Goal: Task Accomplishment & Management: Use online tool/utility

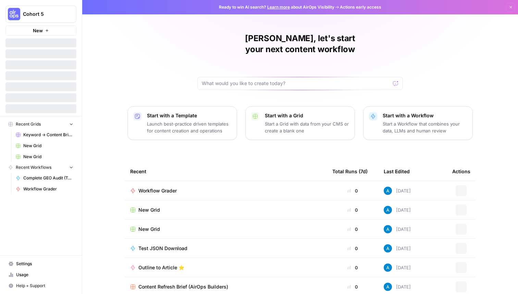
click at [22, 16] on button "Cohort 5" at bounding box center [40, 13] width 71 height 17
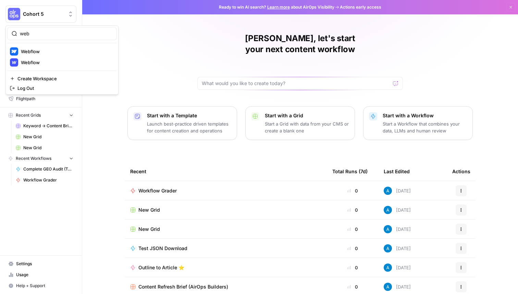
type input "web"
click at [45, 52] on span "Webflow" at bounding box center [66, 51] width 90 height 7
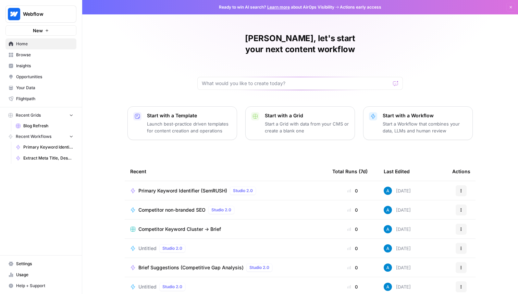
click at [22, 11] on button "Webflow" at bounding box center [40, 13] width 71 height 17
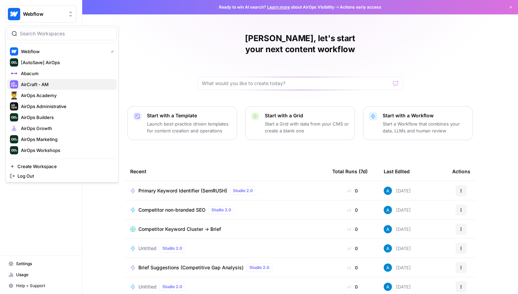
click at [51, 85] on span "AirCraft - AM" at bounding box center [66, 84] width 90 height 7
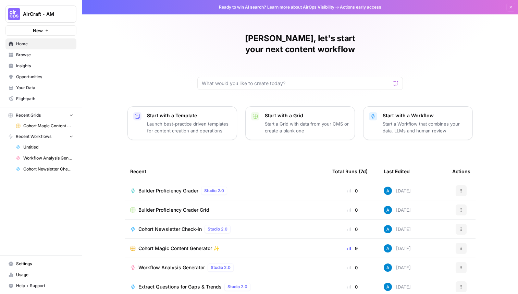
click at [38, 88] on span "Your Data" at bounding box center [44, 88] width 57 height 6
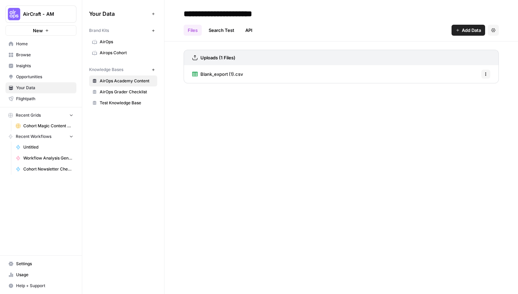
click at [44, 54] on span "Browse" at bounding box center [44, 55] width 57 height 6
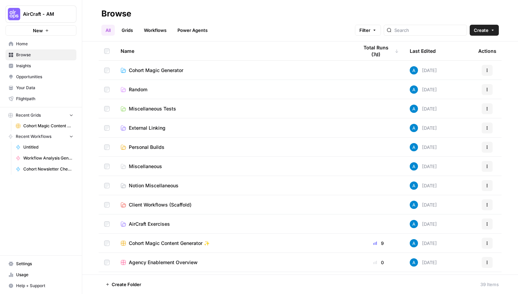
click at [50, 100] on span "Flightpath" at bounding box center [44, 99] width 57 height 6
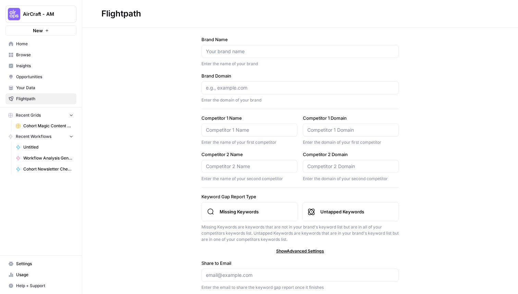
click at [46, 66] on span "Insights" at bounding box center [44, 66] width 57 height 6
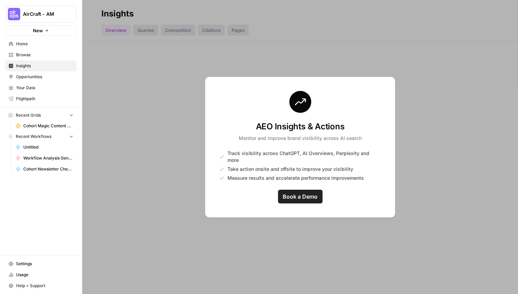
click at [45, 56] on span "Browse" at bounding box center [44, 55] width 57 height 6
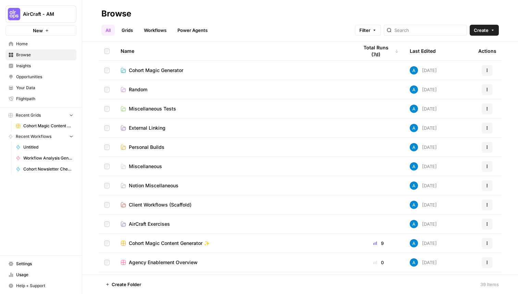
click at [33, 264] on span "Settings" at bounding box center [44, 263] width 57 height 6
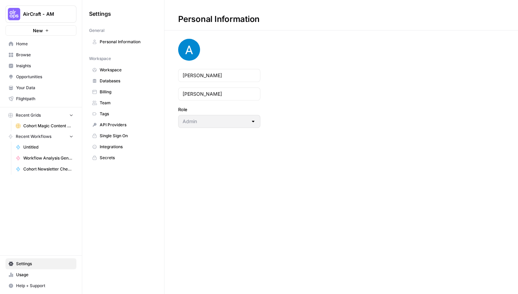
click at [121, 150] on link "Integrations" at bounding box center [123, 146] width 68 height 11
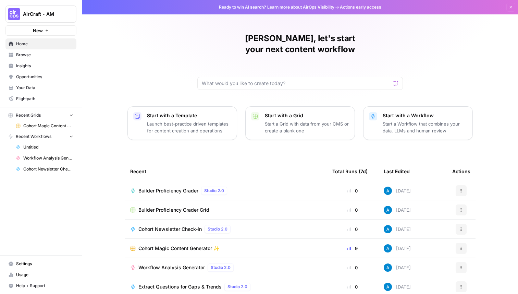
click at [44, 13] on span "AirCraft - AM" at bounding box center [43, 14] width 41 height 7
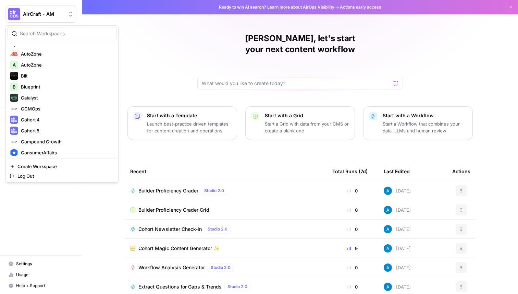
scroll to position [145, 0]
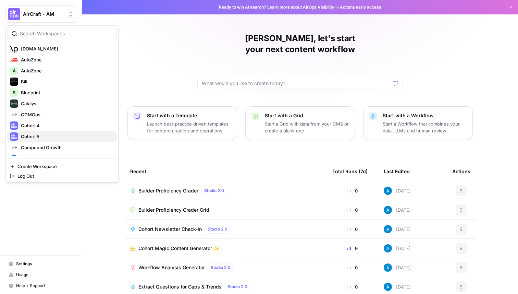
click at [39, 138] on span "Cohort 5" at bounding box center [66, 136] width 90 height 7
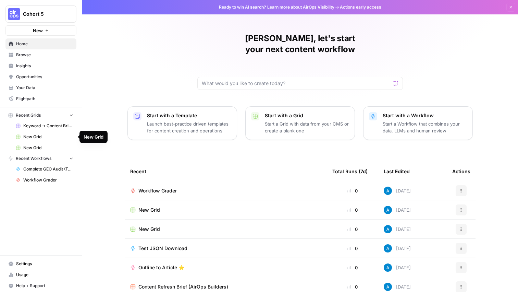
scroll to position [22, 0]
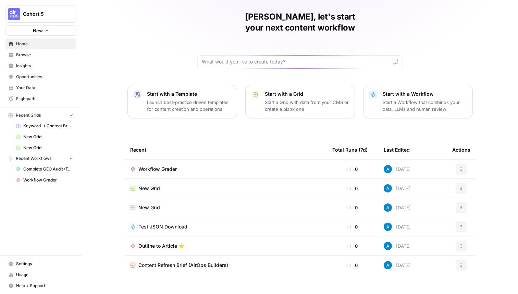
click at [156, 185] on span "New Grid" at bounding box center [149, 188] width 22 height 7
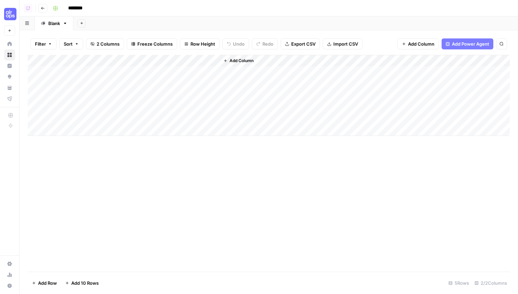
click at [92, 63] on div "Add Column" at bounding box center [269, 95] width 482 height 81
click at [87, 82] on div "Title" at bounding box center [93, 77] width 76 height 11
type input "Workflow JSON"
click at [240, 61] on span "Add Column" at bounding box center [242, 61] width 24 height 6
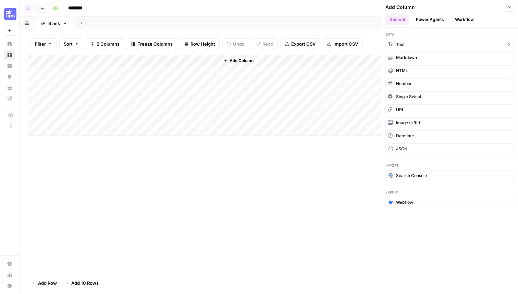
click at [409, 47] on button "Text" at bounding box center [450, 44] width 129 height 11
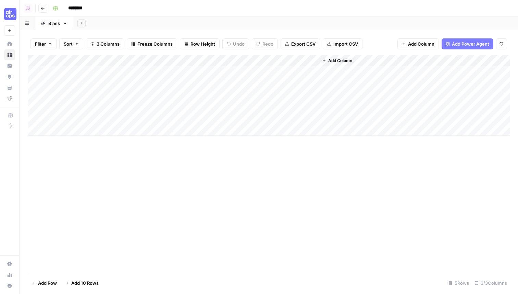
drag, startPoint x: 196, startPoint y: 58, endPoint x: 122, endPoint y: 57, distance: 73.4
click at [122, 57] on div "Add Column" at bounding box center [269, 95] width 482 height 81
click at [116, 59] on div "Add Column" at bounding box center [269, 95] width 482 height 81
click at [101, 77] on input "New Column" at bounding box center [93, 77] width 70 height 7
type input "Cohort Member"
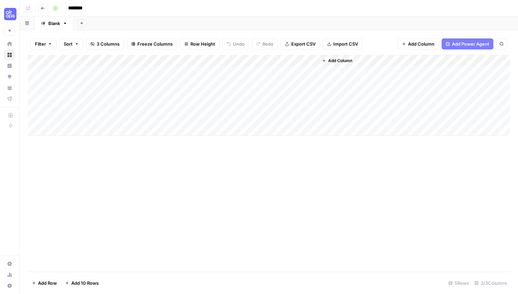
click at [139, 206] on div "Add Column" at bounding box center [269, 163] width 482 height 217
click at [81, 7] on input "********" at bounding box center [84, 8] width 38 height 11
click at [58, 8] on icon "button" at bounding box center [55, 8] width 4 height 4
click at [81, 72] on span "Purple" at bounding box center [87, 72] width 49 height 7
click at [87, 7] on input "******" at bounding box center [84, 8] width 38 height 11
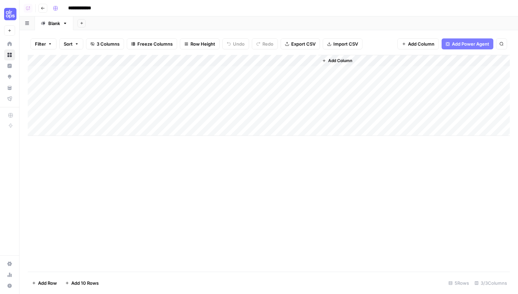
type input "**********"
click at [174, 22] on div "Add Sheet" at bounding box center [295, 23] width 445 height 14
click at [81, 72] on div "Add Column" at bounding box center [269, 95] width 482 height 81
type textarea "*******"
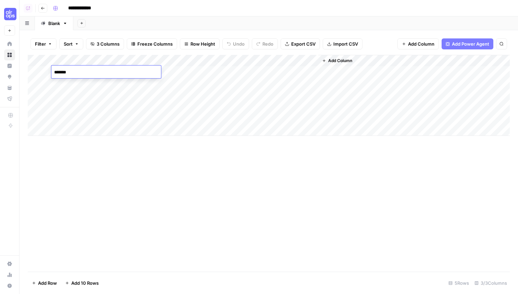
click at [101, 175] on div "Add Column" at bounding box center [269, 163] width 482 height 217
click at [87, 71] on div "Add Column" at bounding box center [269, 95] width 482 height 81
type textarea "**********"
click at [246, 186] on div "Add Column" at bounding box center [269, 163] width 482 height 217
click at [78, 86] on div "Add Column" at bounding box center [269, 95] width 482 height 81
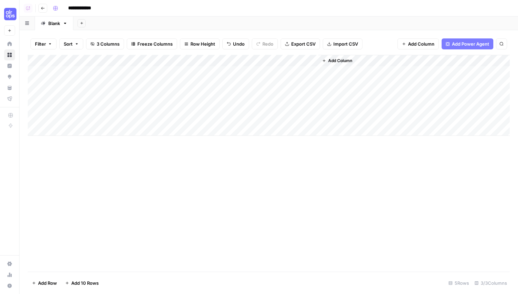
click at [78, 86] on div "Add Column" at bounding box center [269, 95] width 482 height 81
type textarea "**********"
click at [355, 62] on button "Add Column" at bounding box center [337, 60] width 36 height 9
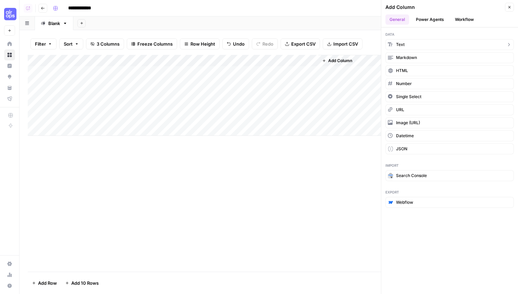
click at [417, 39] on button "Text" at bounding box center [450, 44] width 129 height 11
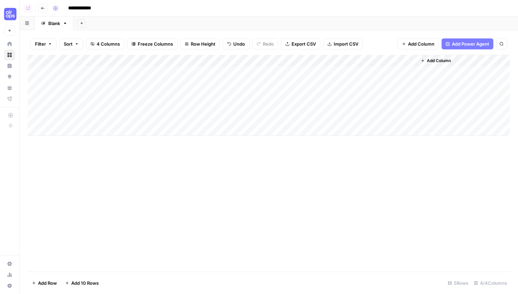
drag, startPoint x: 357, startPoint y: 61, endPoint x: 218, endPoint y: 60, distance: 138.8
click at [218, 60] on div "Add Column" at bounding box center [269, 95] width 482 height 81
click at [191, 88] on div "Add Column" at bounding box center [269, 95] width 482 height 81
click at [192, 86] on div "Add Column" at bounding box center [269, 95] width 482 height 81
type textarea "**********"
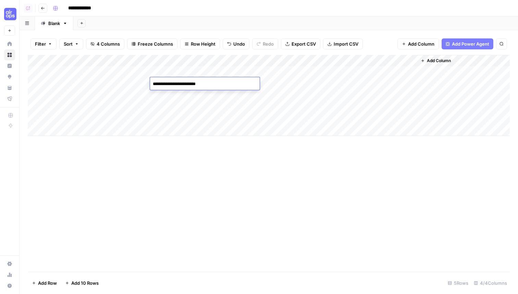
click at [175, 74] on div "Add Column" at bounding box center [269, 95] width 482 height 81
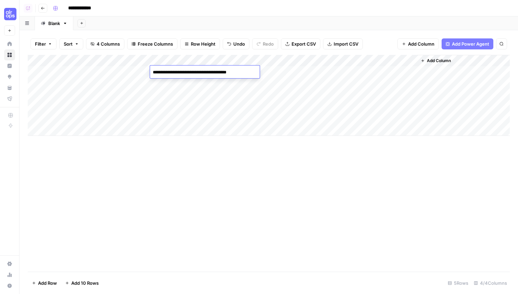
type textarea "**********"
click at [216, 171] on div "Add Column" at bounding box center [269, 163] width 482 height 217
click at [173, 94] on div "Add Column" at bounding box center [269, 95] width 482 height 81
type textarea "**********"
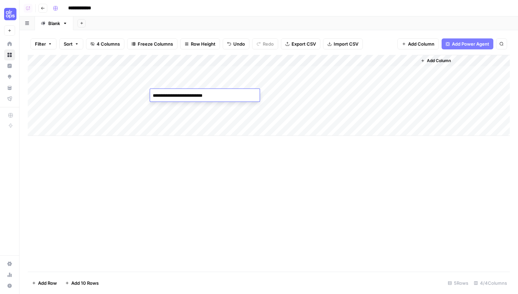
click at [180, 199] on div "Add Column" at bounding box center [269, 163] width 482 height 217
click at [73, 96] on div "Add Column" at bounding box center [269, 95] width 482 height 81
type textarea "**********"
click at [90, 111] on div "Add Column" at bounding box center [269, 95] width 482 height 81
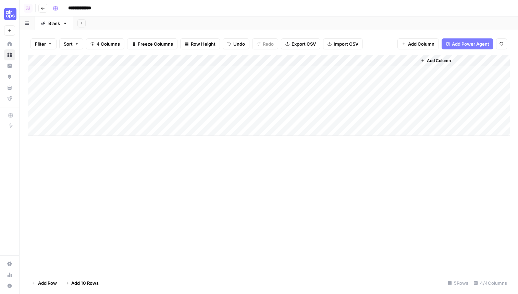
click at [90, 111] on div "Add Column" at bounding box center [269, 95] width 482 height 81
type textarea "**********"
click at [181, 108] on div "Add Column" at bounding box center [269, 95] width 482 height 81
type textarea "**********"
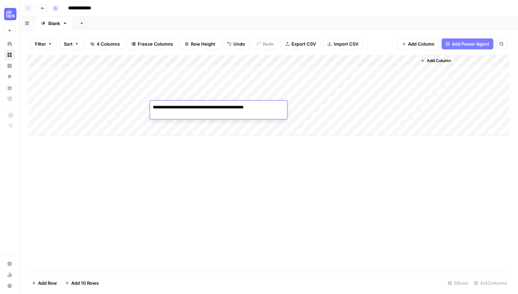
click at [272, 178] on div "Add Column" at bounding box center [269, 163] width 482 height 217
click at [244, 203] on div "Add Column" at bounding box center [269, 163] width 482 height 217
click at [86, 117] on div "Add Column" at bounding box center [269, 95] width 482 height 81
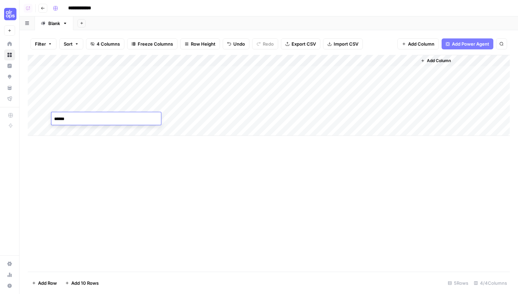
type textarea "*******"
click at [168, 119] on div "Add Column" at bounding box center [269, 95] width 482 height 81
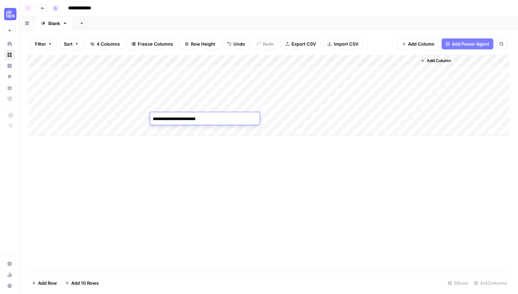
type textarea "**********"
click at [170, 155] on div "Add Column" at bounding box center [269, 163] width 482 height 217
click at [282, 70] on div "Add Column" at bounding box center [269, 95] width 482 height 81
click at [199, 189] on div "Add Column" at bounding box center [269, 163] width 482 height 217
click at [378, 61] on div "Add Column" at bounding box center [269, 95] width 482 height 81
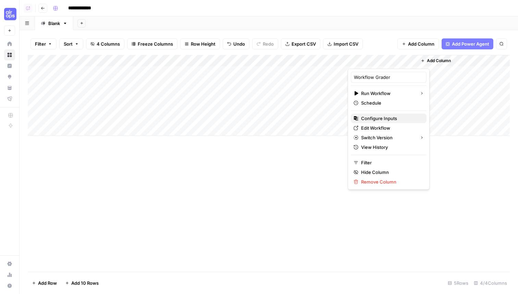
click at [372, 119] on span "Configure Inputs" at bounding box center [391, 118] width 60 height 7
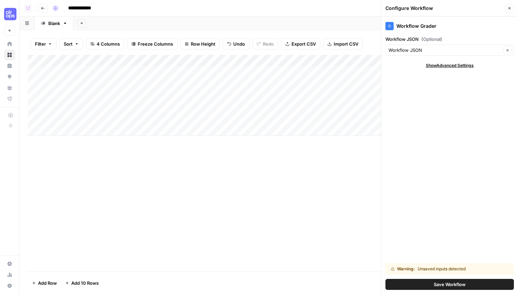
click at [464, 282] on span "Save Workflow" at bounding box center [450, 284] width 32 height 7
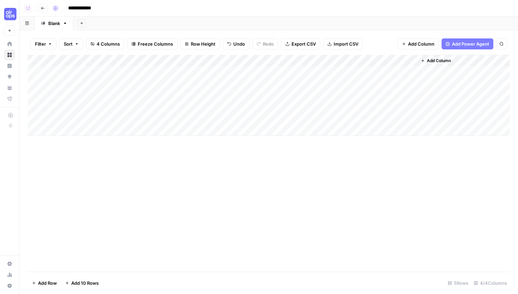
click at [349, 184] on div "Add Column" at bounding box center [269, 163] width 482 height 217
click at [287, 106] on div "Add Column" at bounding box center [269, 95] width 482 height 81
type textarea "**********"
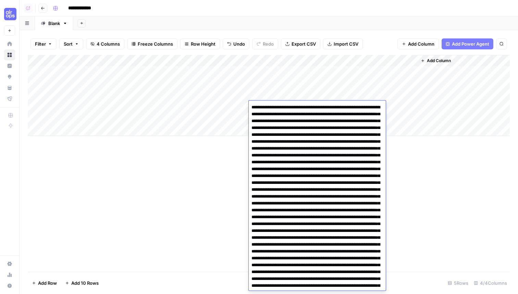
scroll to position [4782, 0]
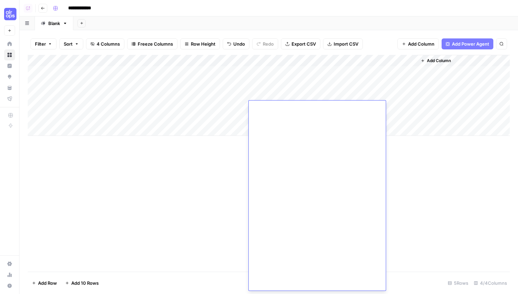
click at [180, 218] on div "Add Column" at bounding box center [269, 163] width 482 height 217
click at [269, 119] on div "Add Column" at bounding box center [269, 95] width 482 height 81
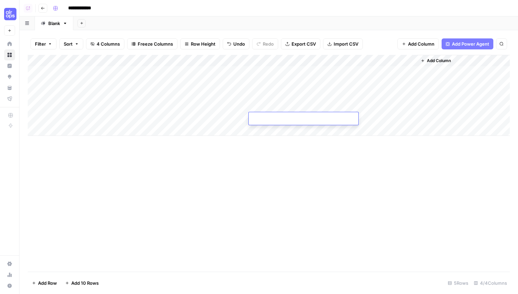
type textarea "**********"
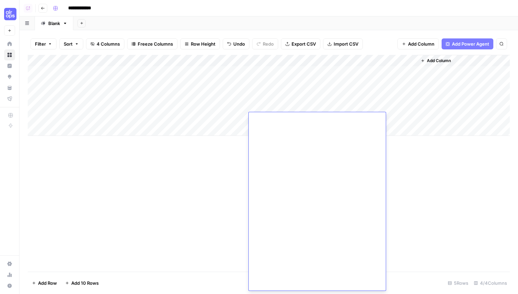
click at [195, 203] on div "Add Column" at bounding box center [269, 163] width 482 height 217
click at [381, 118] on div "Add Column" at bounding box center [269, 95] width 482 height 81
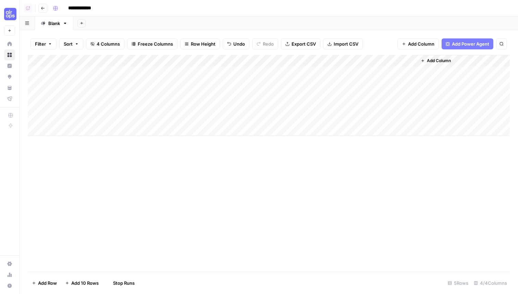
click at [379, 105] on div "Add Column" at bounding box center [269, 95] width 482 height 81
click at [273, 81] on div "Add Column" at bounding box center [269, 95] width 482 height 81
type textarea "**********"
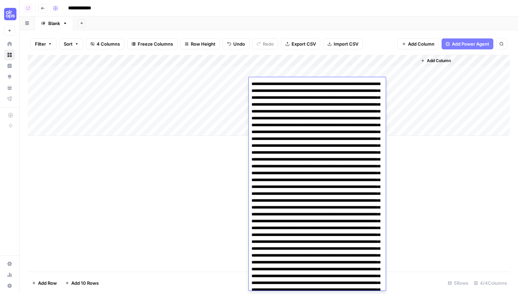
scroll to position [454, 0]
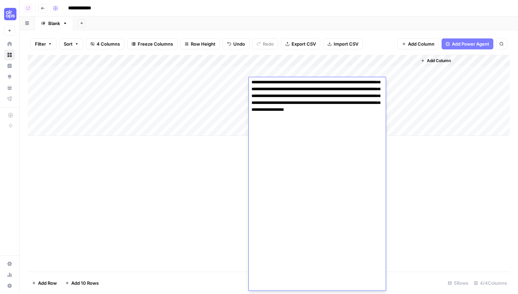
click at [163, 208] on div "Add Column" at bounding box center [269, 163] width 482 height 217
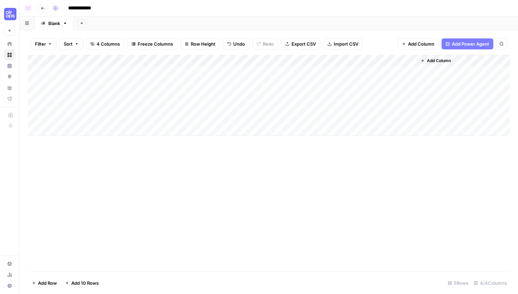
click at [276, 94] on div "Add Column" at bounding box center [269, 95] width 482 height 81
type textarea "**********"
click at [162, 189] on div "Add Column" at bounding box center [269, 163] width 482 height 217
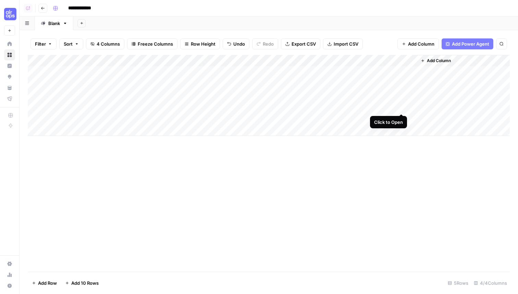
click at [402, 106] on div "Add Column" at bounding box center [269, 95] width 482 height 81
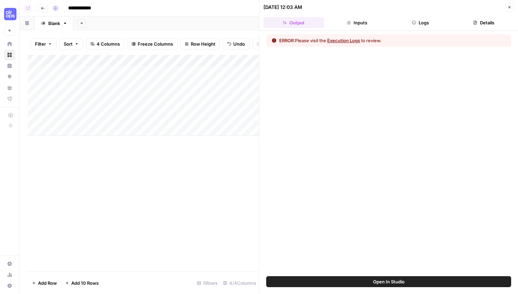
click at [352, 40] on button "Execution Logs" at bounding box center [343, 40] width 33 height 7
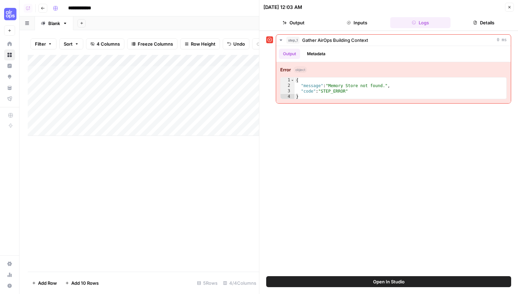
click at [511, 7] on span "Close" at bounding box center [511, 7] width 0 height 0
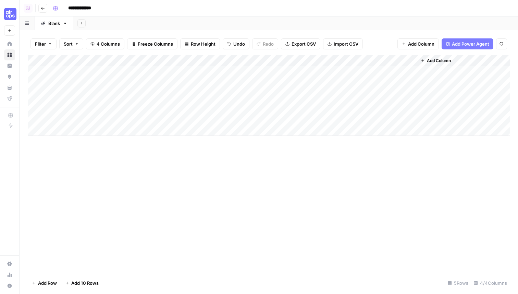
click at [366, 61] on div "Add Column" at bounding box center [269, 95] width 482 height 81
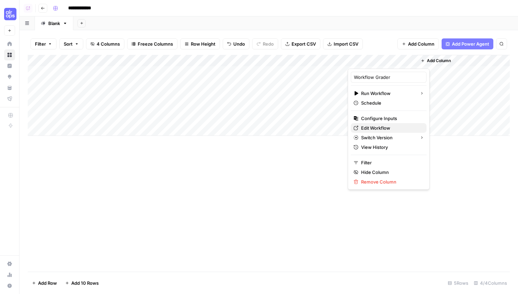
click at [367, 129] on span "Edit Workflow" at bounding box center [391, 127] width 60 height 7
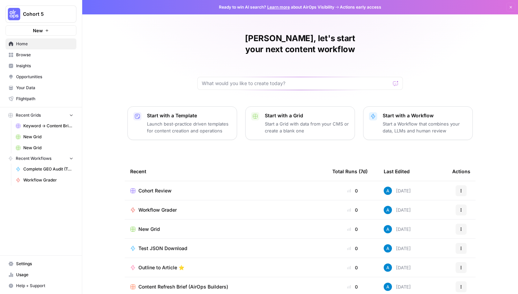
scroll to position [22, 0]
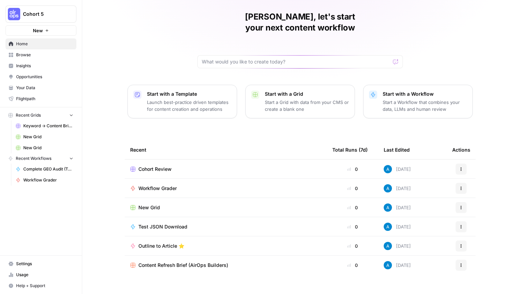
click at [31, 55] on span "Browse" at bounding box center [44, 55] width 57 height 6
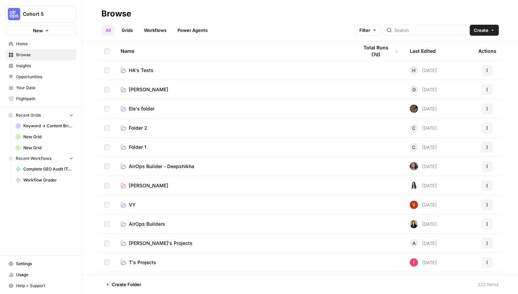
click at [159, 165] on span "AirOps Builder - Deepshikha" at bounding box center [161, 166] width 65 height 7
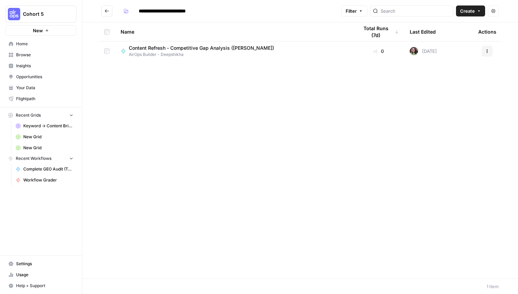
click at [105, 11] on icon "Go back" at bounding box center [107, 10] width 4 height 3
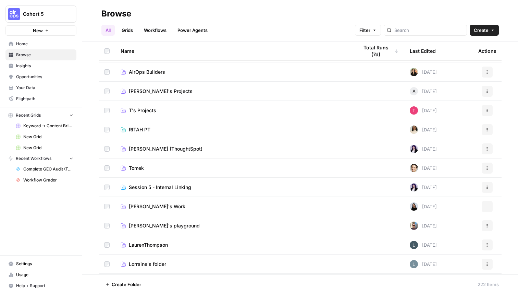
scroll to position [184, 0]
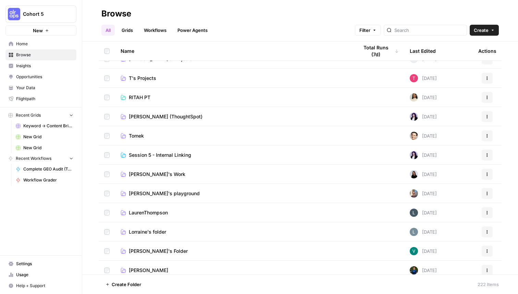
click at [242, 118] on link "Hope Siler (ThoughtSpot)" at bounding box center [234, 116] width 227 height 7
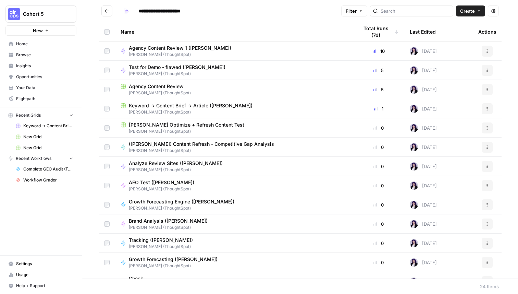
click at [107, 13] on icon "Go back" at bounding box center [107, 11] width 5 height 5
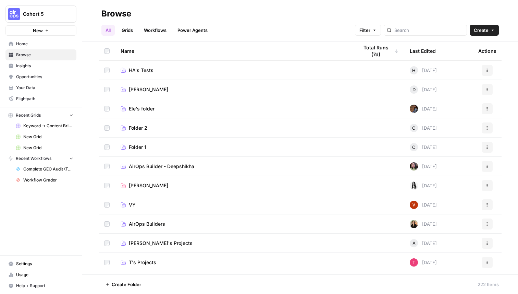
click at [163, 30] on link "Workflows" at bounding box center [155, 30] width 31 height 11
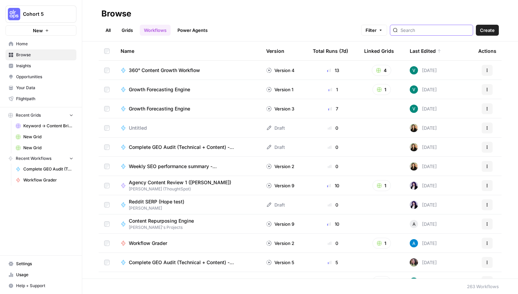
click at [426, 27] on input "search" at bounding box center [436, 30] width 70 height 7
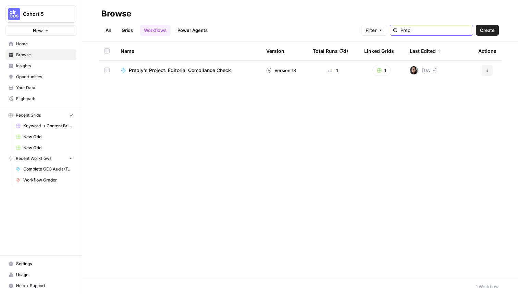
type input "Prepl"
click at [485, 66] on button "Actions" at bounding box center [487, 70] width 11 height 11
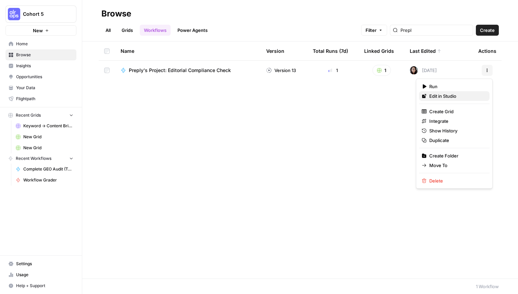
click at [459, 99] on span "Edit in Studio" at bounding box center [456, 96] width 55 height 7
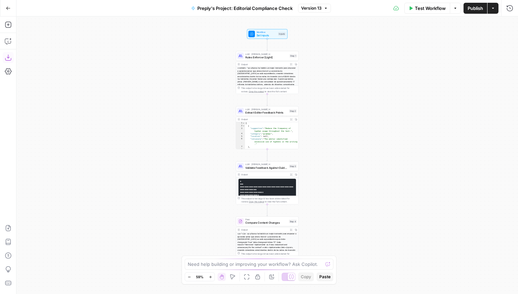
click at [9, 57] on icon "button" at bounding box center [8, 57] width 7 height 7
click at [10, 6] on icon "button" at bounding box center [8, 8] width 5 height 5
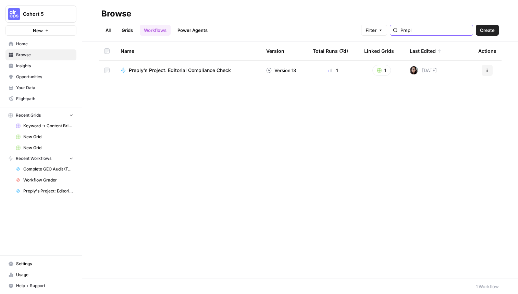
drag, startPoint x: 433, startPoint y: 31, endPoint x: 407, endPoint y: 31, distance: 25.7
click at [407, 31] on div "Filter Prepl Create" at bounding box center [430, 30] width 138 height 11
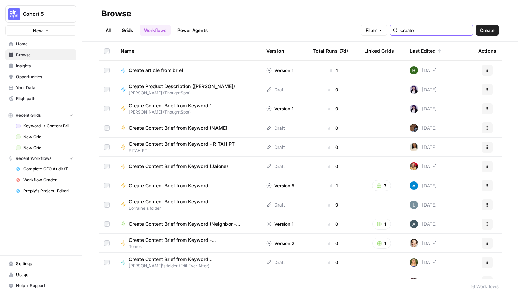
type input "create"
click at [225, 71] on div "Create article from brief" at bounding box center [188, 70] width 135 height 7
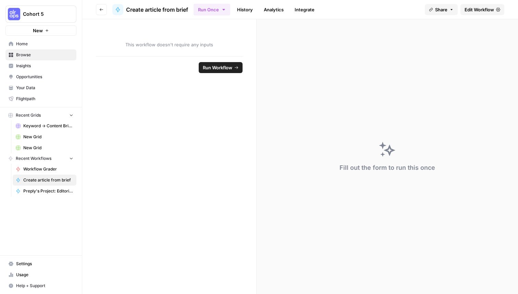
click at [487, 11] on span "Edit Workflow" at bounding box center [479, 9] width 29 height 7
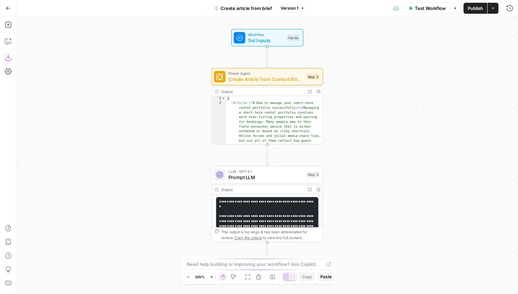
click at [10, 58] on icon "button" at bounding box center [8, 57] width 7 height 7
click at [7, 6] on icon "button" at bounding box center [8, 8] width 5 height 5
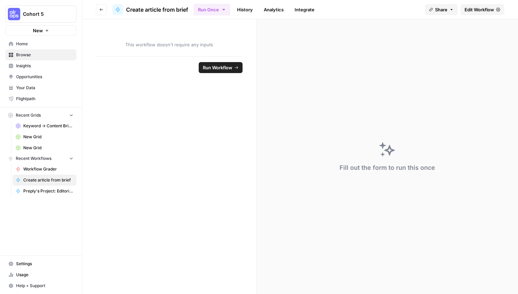
click at [103, 10] on icon "button" at bounding box center [101, 10] width 4 height 4
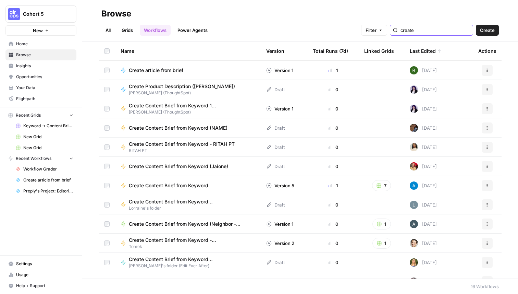
drag, startPoint x: 448, startPoint y: 31, endPoint x: 410, endPoint y: 31, distance: 37.4
click at [410, 31] on div "create" at bounding box center [431, 30] width 83 height 11
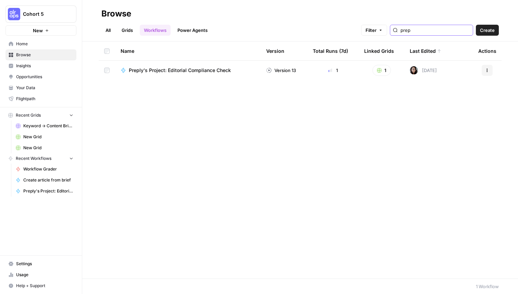
type input "prep"
click at [465, 30] on input "prep" at bounding box center [436, 30] width 70 height 7
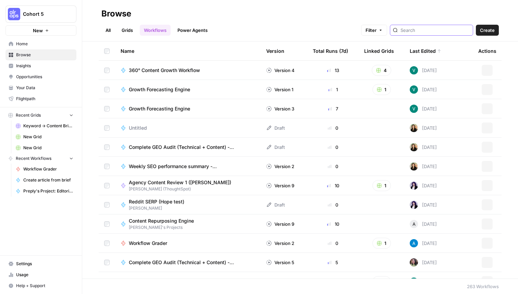
click at [433, 30] on input "search" at bounding box center [436, 30] width 70 height 7
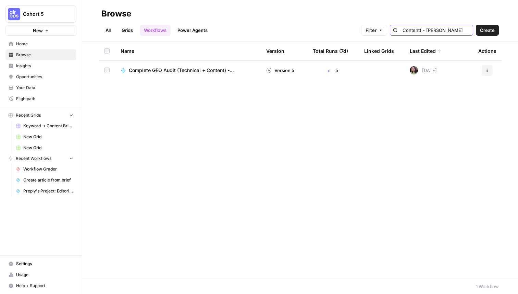
type input "Complete GEO Audit (Technical + Content) - [PERSON_NAME]"
click at [205, 68] on span "Complete GEO Audit (Technical + Content) - [PERSON_NAME]" at bounding box center [189, 70] width 121 height 7
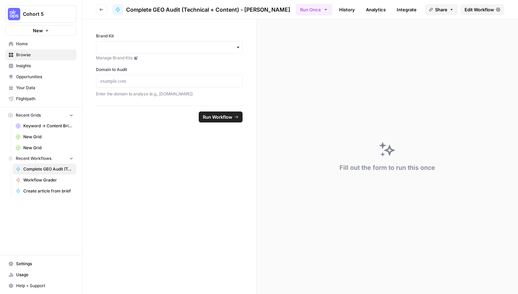
click at [468, 9] on span "Edit Workflow" at bounding box center [479, 9] width 29 height 7
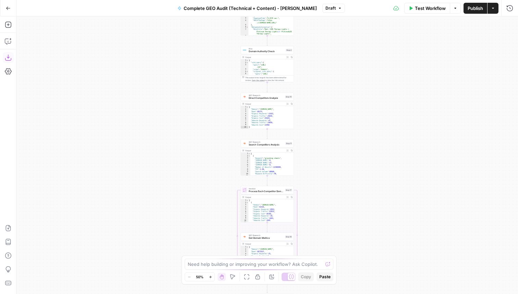
click at [9, 57] on icon "button" at bounding box center [8, 57] width 7 height 7
click at [10, 6] on icon "button" at bounding box center [8, 8] width 5 height 5
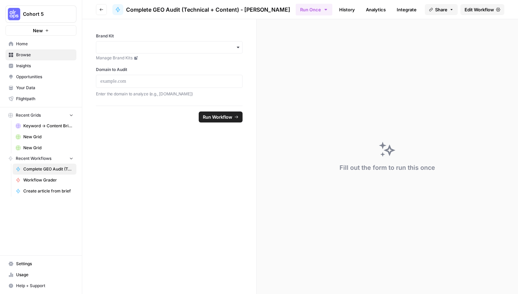
click at [103, 5] on button "Go back" at bounding box center [101, 9] width 11 height 11
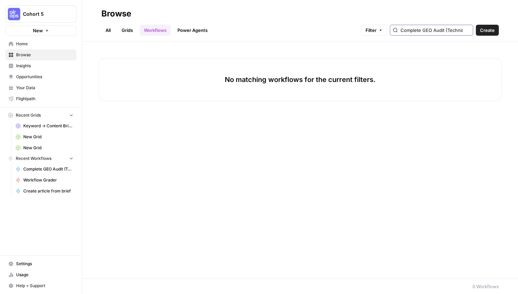
click at [440, 30] on input "Complete GEO Audit (Technical Content) - Deepshikha" at bounding box center [436, 30] width 70 height 7
click at [467, 31] on input "Complete GEO Audit (Technical Content) - Deepshikha" at bounding box center [436, 30] width 70 height 7
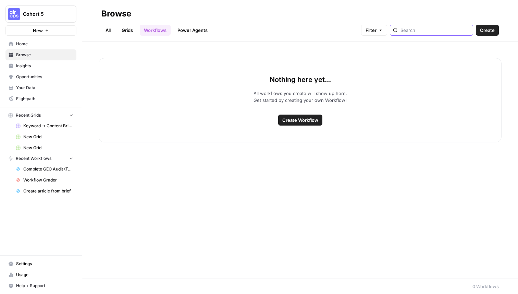
click at [423, 31] on input "search" at bounding box center [436, 30] width 70 height 7
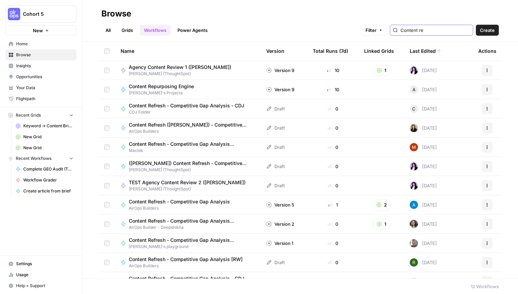
type input "Content re"
click at [175, 87] on span "Content Repurposing Engine" at bounding box center [161, 86] width 65 height 7
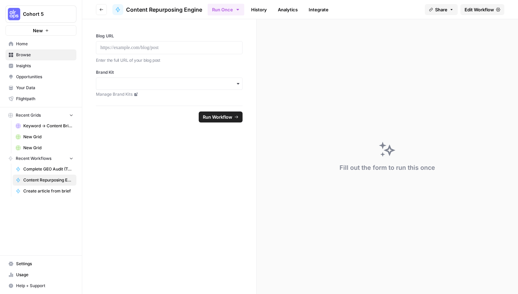
click at [473, 9] on span "Edit Workflow" at bounding box center [479, 9] width 29 height 7
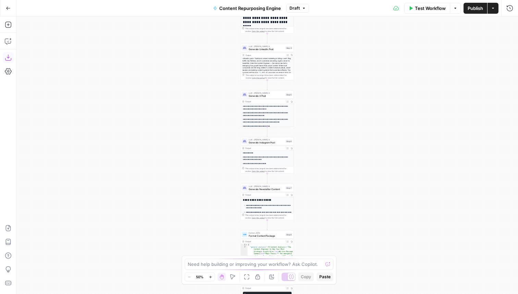
click at [10, 57] on icon "button" at bounding box center [8, 57] width 7 height 7
click at [9, 8] on icon "button" at bounding box center [8, 8] width 5 height 5
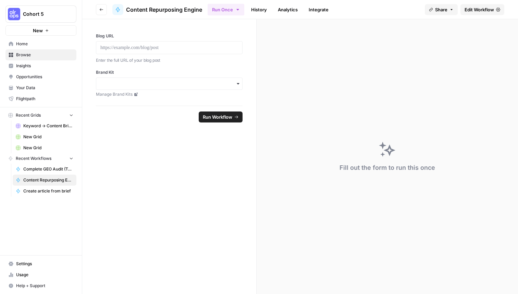
click at [103, 8] on icon "button" at bounding box center [101, 10] width 4 height 4
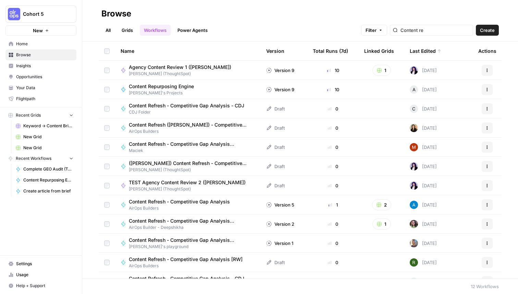
click at [377, 28] on span "Filter" at bounding box center [371, 30] width 11 height 7
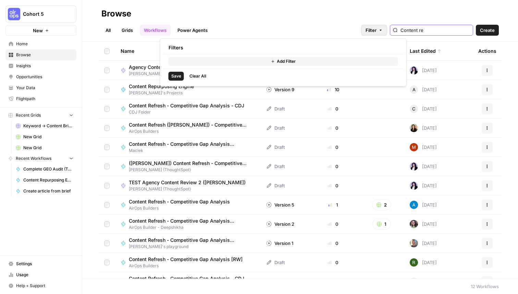
click at [439, 31] on input "Content re" at bounding box center [436, 30] width 70 height 7
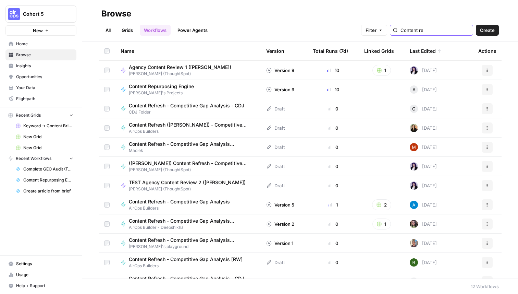
drag, startPoint x: 445, startPoint y: 31, endPoint x: 407, endPoint y: 31, distance: 38.0
click at [407, 31] on div "Filter Content re Create" at bounding box center [430, 30] width 138 height 11
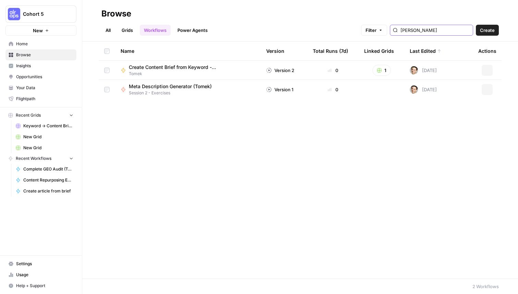
type input "Tome"
click at [469, 29] on input "Tome" at bounding box center [436, 30] width 70 height 7
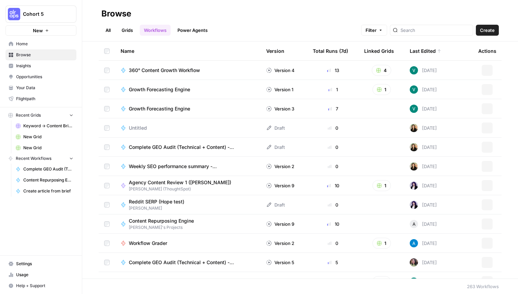
click at [129, 32] on link "Grids" at bounding box center [128, 30] width 20 height 11
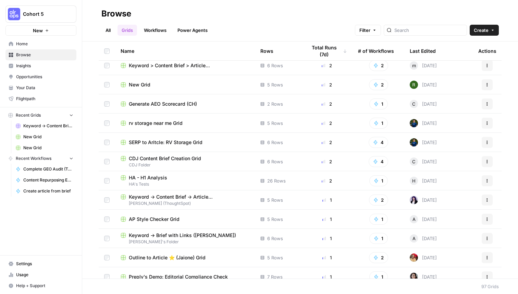
scroll to position [332, 0]
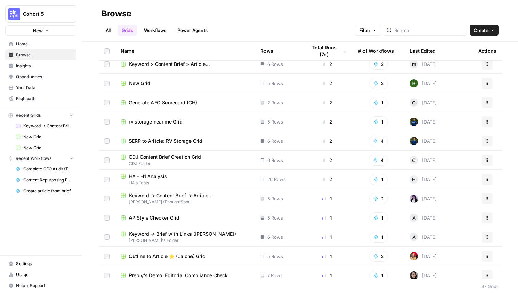
click at [424, 34] on div at bounding box center [425, 30] width 83 height 11
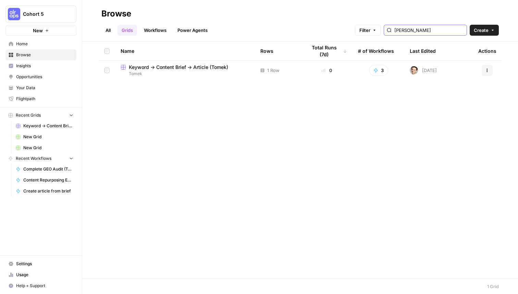
type input "tom"
click at [211, 67] on span "Keyword -> Content Brief -> Article (Tomek)" at bounding box center [178, 67] width 99 height 7
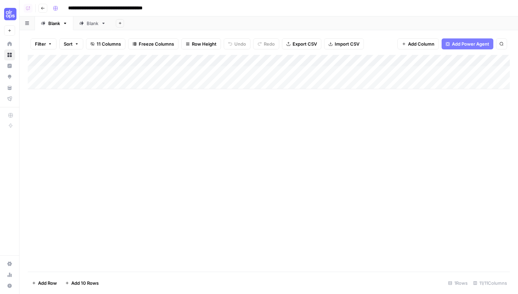
click at [42, 10] on button "Go back" at bounding box center [42, 8] width 9 height 9
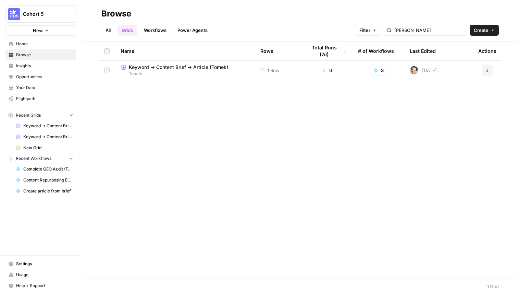
click at [112, 31] on link "All" at bounding box center [107, 30] width 13 height 11
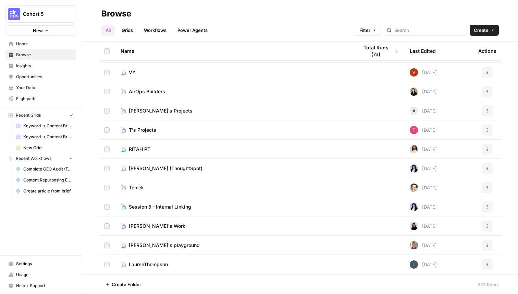
scroll to position [137, 0]
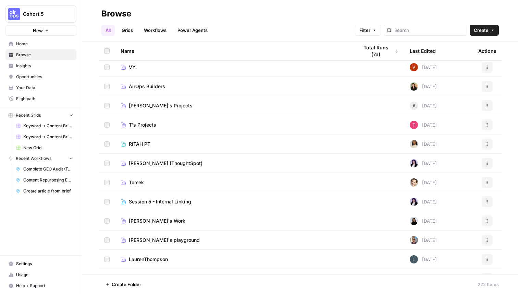
click at [138, 184] on span "Tomek" at bounding box center [136, 182] width 15 height 7
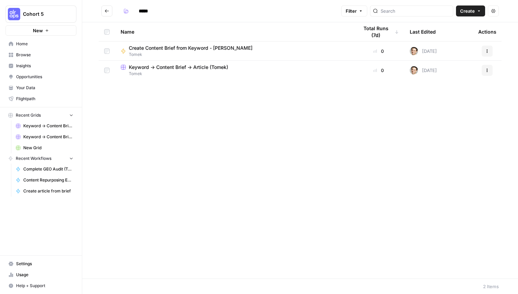
click at [108, 11] on icon "Go back" at bounding box center [107, 10] width 4 height 3
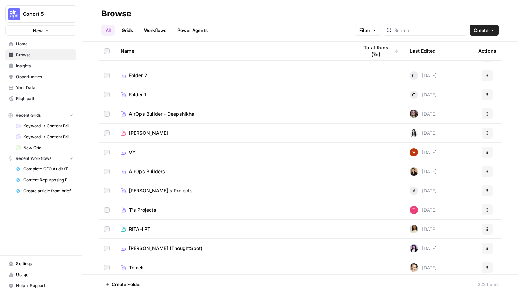
scroll to position [125, 0]
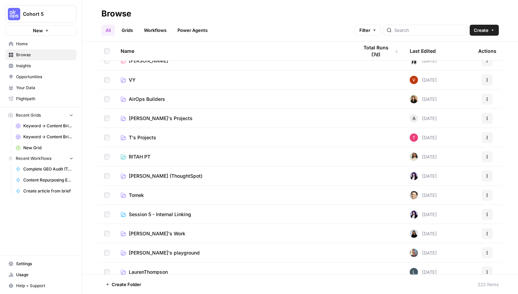
click at [144, 137] on span "T's Projects" at bounding box center [142, 137] width 27 height 7
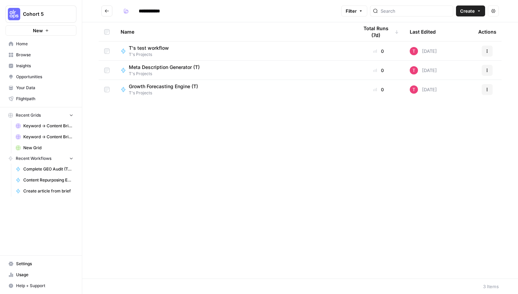
click at [107, 14] on button "Go back" at bounding box center [106, 10] width 11 height 11
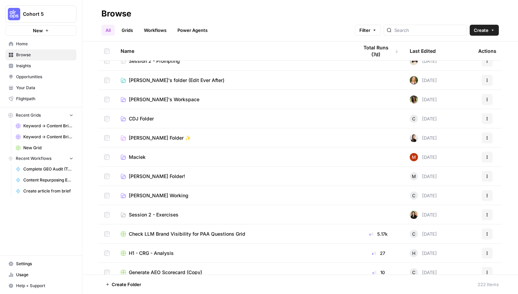
scroll to position [470, 0]
click at [160, 194] on span "Harkins Working" at bounding box center [159, 195] width 60 height 7
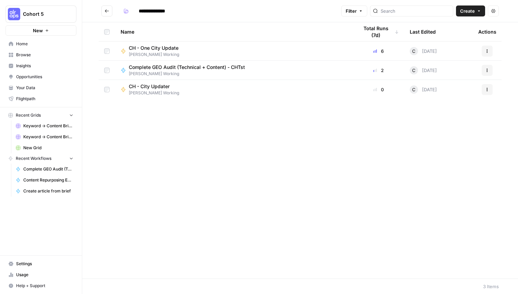
click at [106, 14] on button "Go back" at bounding box center [106, 10] width 11 height 11
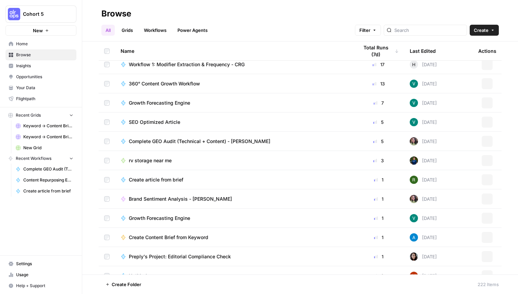
scroll to position [2050, 0]
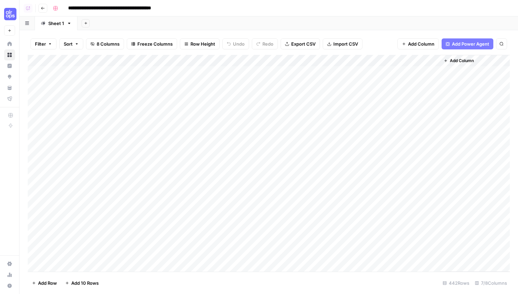
click at [228, 59] on div "Add Column" at bounding box center [269, 163] width 482 height 217
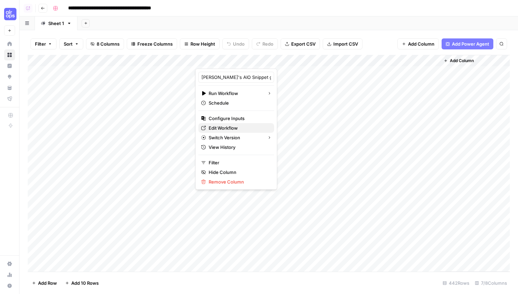
click at [217, 130] on span "Edit Workflow" at bounding box center [239, 127] width 60 height 7
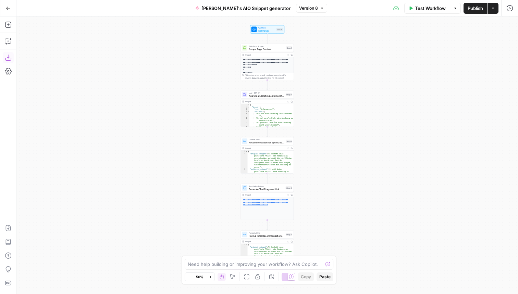
click at [9, 56] on icon "button" at bounding box center [8, 57] width 7 height 7
click at [250, 6] on span "Paula's AIO Snippet generator" at bounding box center [246, 8] width 89 height 7
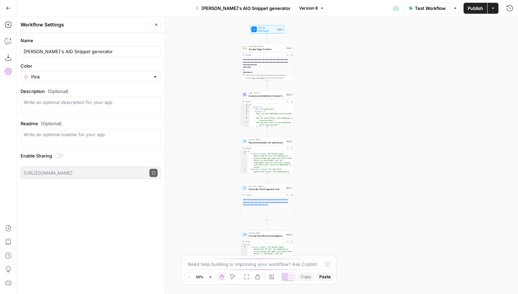
click at [241, 7] on span "Paula's AIO Snippet generator" at bounding box center [246, 8] width 89 height 7
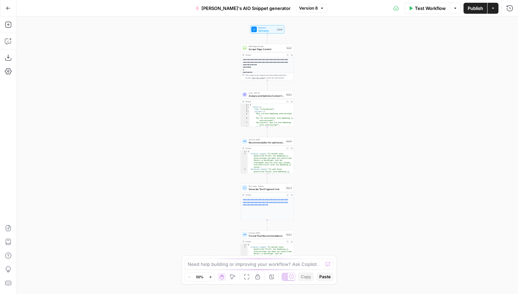
click at [232, 7] on span "Paula's AIO Snippet generator" at bounding box center [246, 8] width 89 height 7
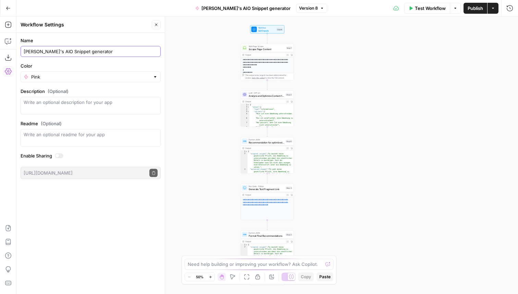
click at [84, 52] on input "Paula's AIO Snippet generator" at bounding box center [91, 51] width 134 height 7
click at [153, 21] on button "Close" at bounding box center [156, 24] width 9 height 9
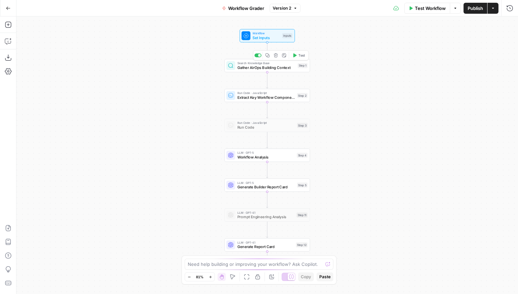
click at [258, 55] on div at bounding box center [259, 55] width 3 height 3
click at [470, 8] on span "Publish" at bounding box center [475, 8] width 15 height 7
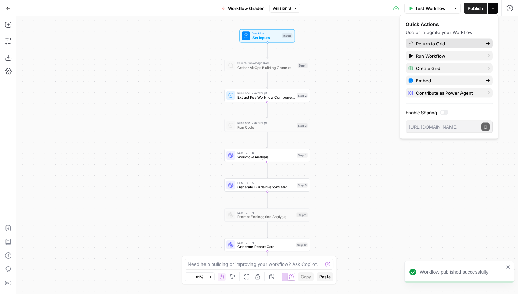
click at [438, 45] on span "Return to Grid" at bounding box center [448, 43] width 64 height 7
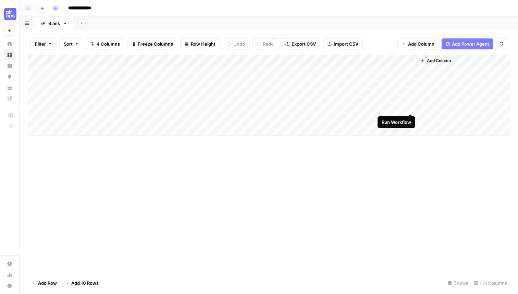
click at [410, 106] on div "Add Column" at bounding box center [269, 95] width 482 height 81
click at [410, 118] on div "Add Column" at bounding box center [269, 95] width 482 height 81
click at [381, 96] on div "Add Column" at bounding box center [269, 95] width 482 height 81
click at [379, 83] on div "Add Column" at bounding box center [269, 95] width 482 height 81
drag, startPoint x: 29, startPoint y: 71, endPoint x: 28, endPoint y: 114, distance: 43.2
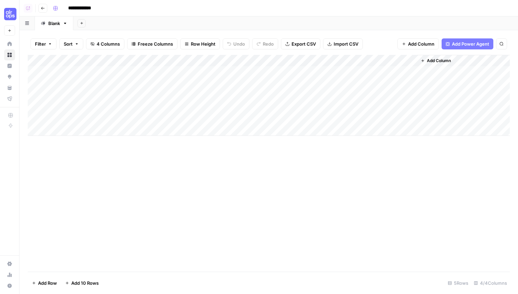
click at [28, 115] on div "Add Column" at bounding box center [269, 95] width 482 height 81
click at [53, 170] on div "Add Column" at bounding box center [269, 163] width 482 height 217
click at [66, 23] on icon "button" at bounding box center [65, 23] width 2 height 1
click at [83, 36] on span "Rename Sheet" at bounding box center [92, 36] width 33 height 7
type input "**********"
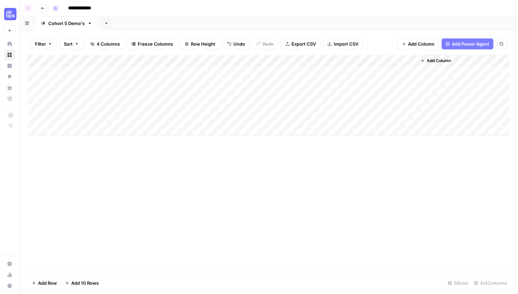
click at [119, 169] on div "Add Column" at bounding box center [269, 163] width 482 height 217
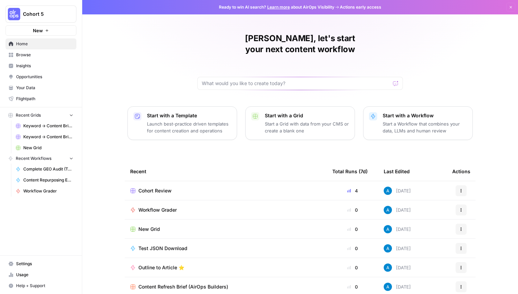
click at [31, 54] on span "Browse" at bounding box center [44, 55] width 57 height 6
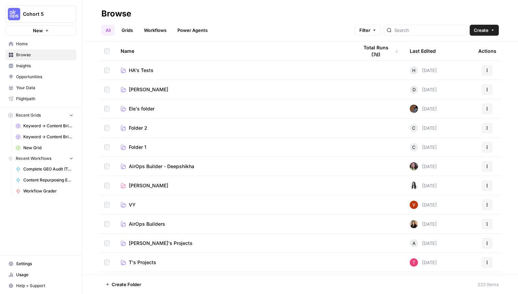
click at [52, 16] on span "Cohort 5" at bounding box center [43, 14] width 41 height 7
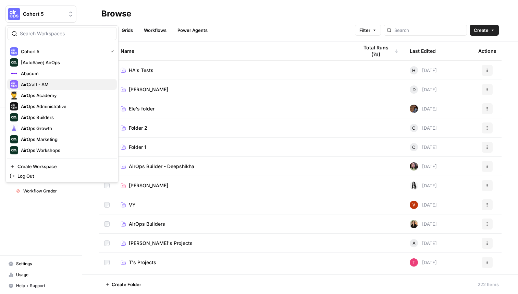
click at [69, 80] on div "AirCraft - AM" at bounding box center [62, 84] width 104 height 8
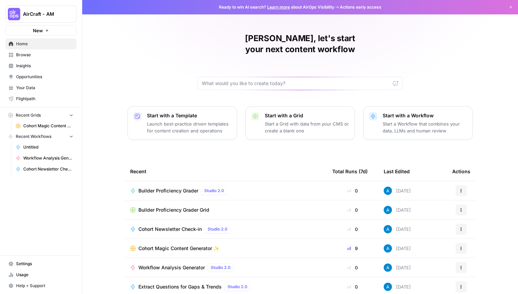
click at [167, 245] on span "Cohort Magic Content Generator ✨" at bounding box center [178, 248] width 81 height 7
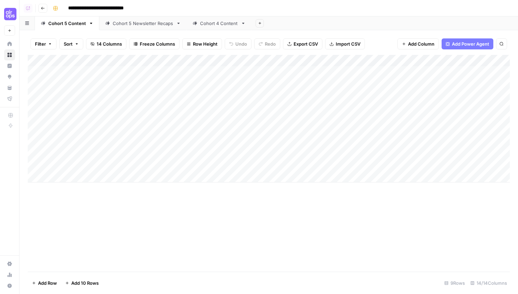
click at [160, 24] on div "Cohort 5 Newsletter Recaps" at bounding box center [143, 23] width 61 height 7
click at [209, 81] on div "Add Column" at bounding box center [269, 95] width 482 height 81
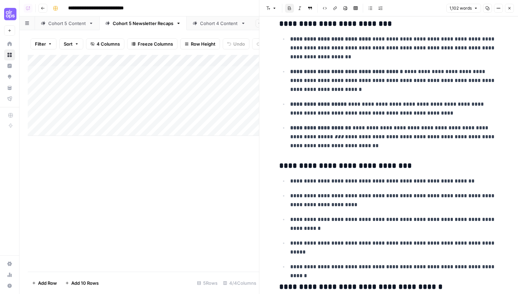
scroll to position [336, 0]
click at [486, 10] on icon "button" at bounding box center [488, 8] width 4 height 4
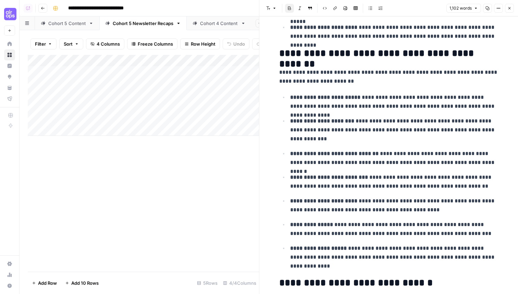
scroll to position [777, 0]
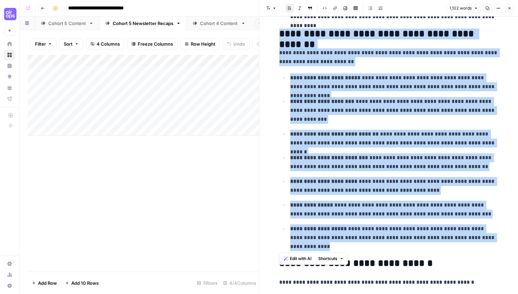
drag, startPoint x: 314, startPoint y: 248, endPoint x: 281, endPoint y: 34, distance: 216.8
click at [281, 33] on div "**********" at bounding box center [389, 57] width 228 height 1614
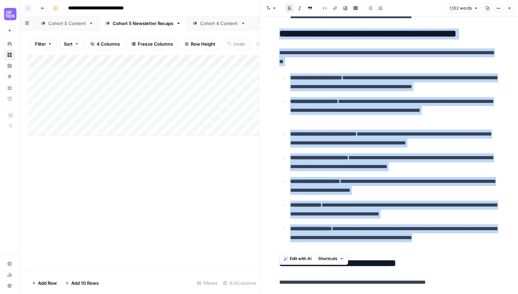
click at [338, 79] on strong "**********" at bounding box center [316, 77] width 52 height 5
click at [511, 8] on icon "button" at bounding box center [510, 8] width 4 height 4
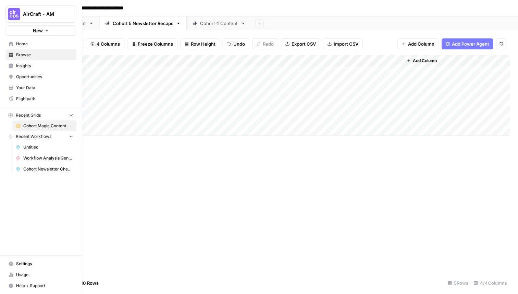
click at [53, 17] on span "AirCraft - AM" at bounding box center [43, 14] width 41 height 7
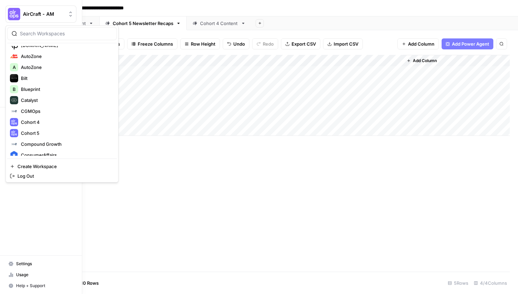
scroll to position [156, 0]
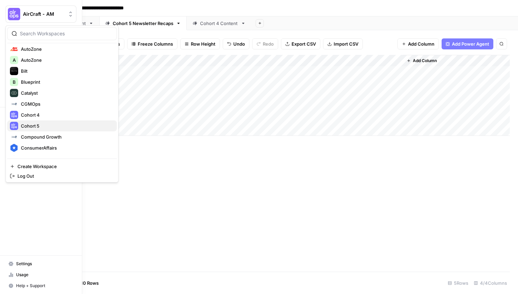
click at [41, 125] on span "Cohort 5" at bounding box center [66, 125] width 90 height 7
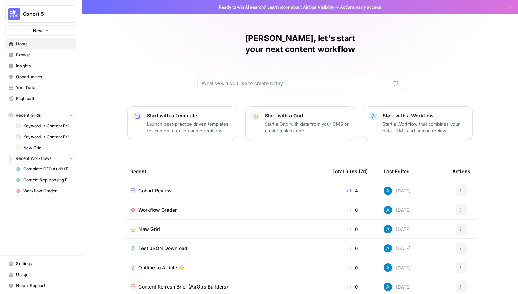
click at [46, 134] on span "Keyword -> Content Brief -> Article (Tomek)" at bounding box center [48, 137] width 50 height 6
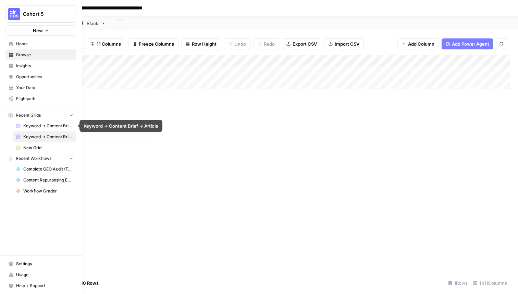
click at [39, 121] on link "Keyword -> Content Brief -> Article" at bounding box center [45, 125] width 64 height 11
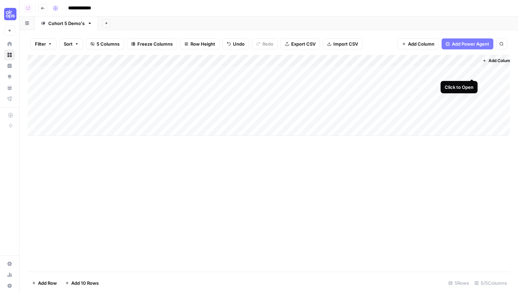
click at [471, 72] on div "Add Column" at bounding box center [269, 95] width 482 height 81
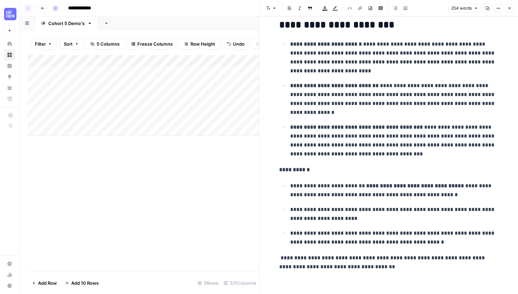
scroll to position [214, 0]
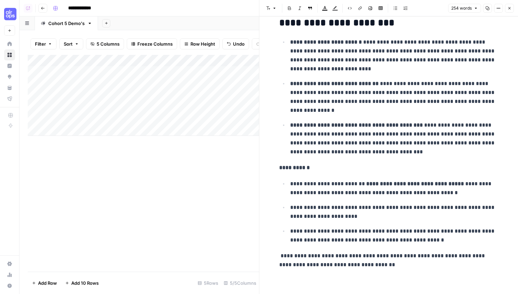
click at [509, 10] on icon "button" at bounding box center [510, 8] width 4 height 4
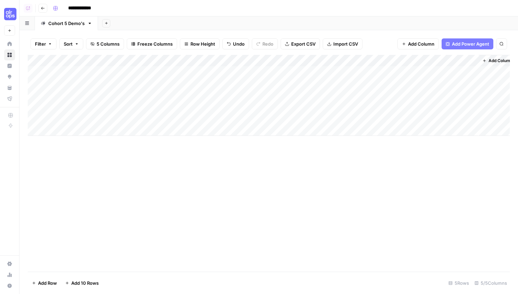
click at [473, 81] on div "Add Column" at bounding box center [269, 95] width 482 height 81
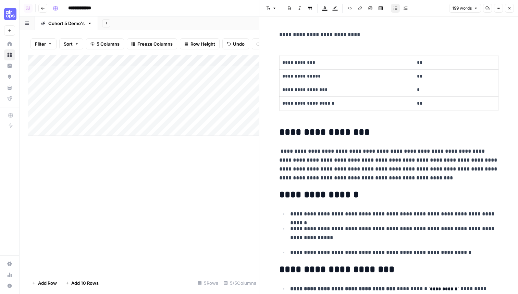
click at [280, 152] on p "**********" at bounding box center [388, 165] width 219 height 36
click at [292, 153] on p "**********" at bounding box center [388, 165] width 219 height 36
click at [314, 151] on p "**********" at bounding box center [388, 165] width 219 height 36
click at [512, 8] on button "Close" at bounding box center [509, 8] width 9 height 9
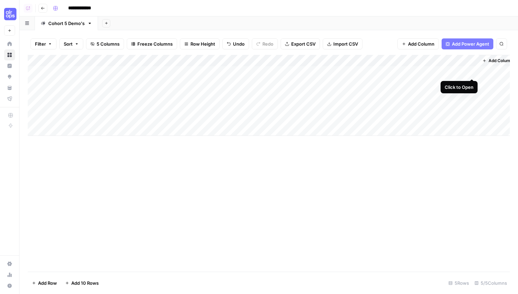
click at [471, 73] on div "Add Column" at bounding box center [269, 95] width 482 height 81
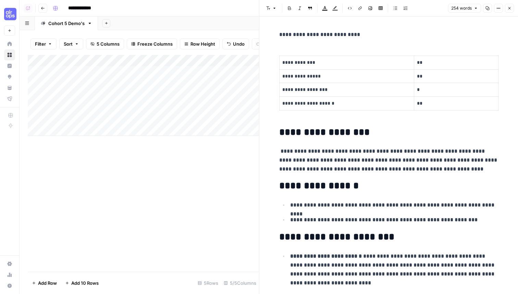
click at [281, 152] on p "**********" at bounding box center [388, 160] width 219 height 27
click at [283, 152] on p "**********" at bounding box center [388, 160] width 219 height 27
click at [296, 153] on strong "******" at bounding box center [287, 150] width 17 height 5
click at [508, 5] on button "Close" at bounding box center [509, 8] width 9 height 9
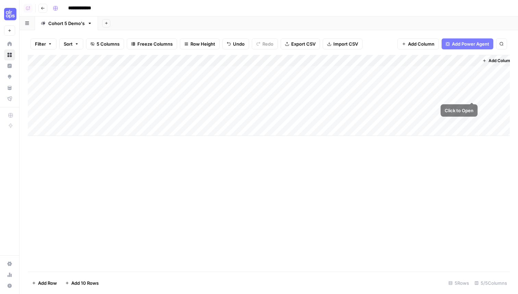
click at [473, 95] on div "Add Column" at bounding box center [269, 95] width 482 height 81
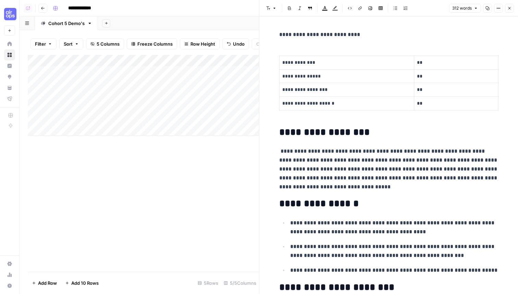
click at [281, 151] on p "**********" at bounding box center [388, 169] width 219 height 45
click at [285, 151] on p "**********" at bounding box center [388, 169] width 219 height 45
click at [510, 9] on icon "button" at bounding box center [510, 8] width 4 height 4
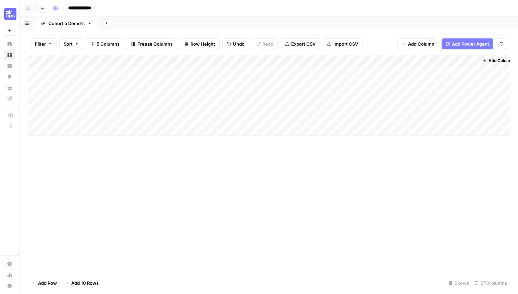
click at [469, 105] on div "Add Column" at bounding box center [269, 95] width 482 height 81
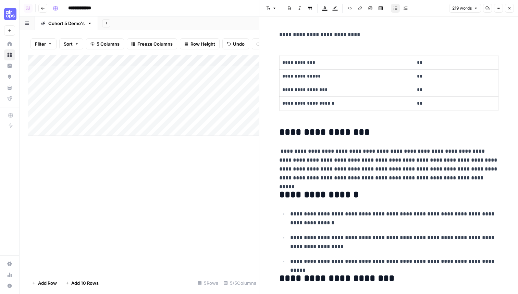
click at [281, 153] on p "**********" at bounding box center [388, 165] width 219 height 36
click at [298, 153] on p "**********" at bounding box center [388, 165] width 219 height 36
click at [510, 7] on icon "button" at bounding box center [510, 8] width 4 height 4
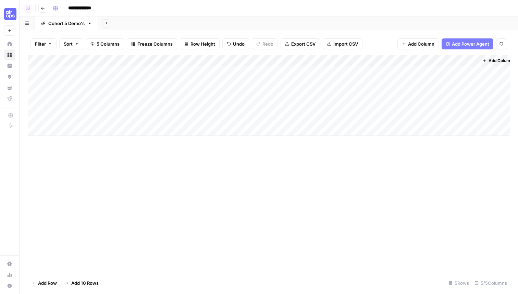
click at [438, 170] on div "Add Column" at bounding box center [269, 163] width 482 height 217
click at [379, 62] on div "Add Column" at bounding box center [269, 95] width 482 height 81
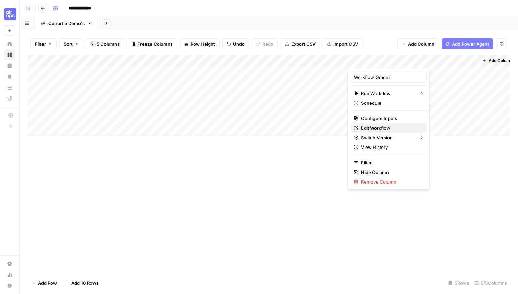
click at [369, 129] on span "Edit Workflow" at bounding box center [391, 127] width 60 height 7
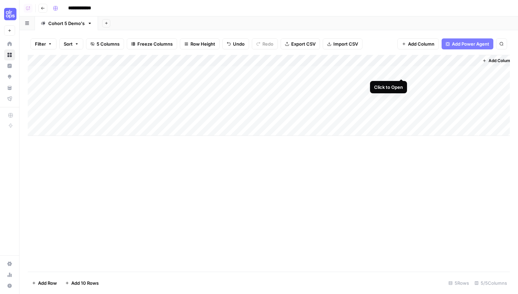
click at [403, 72] on div "Add Column" at bounding box center [269, 95] width 482 height 81
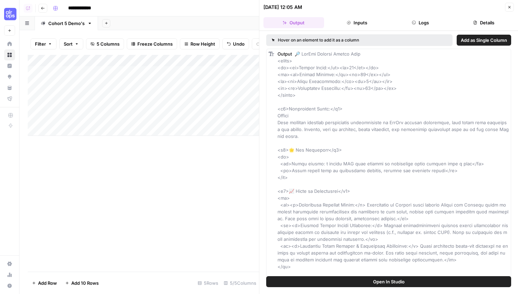
click at [433, 21] on button "Logs" at bounding box center [420, 22] width 61 height 11
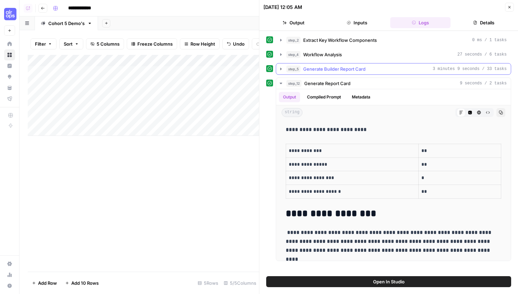
click at [312, 68] on span "Generate Builder Report Card" at bounding box center [334, 68] width 62 height 7
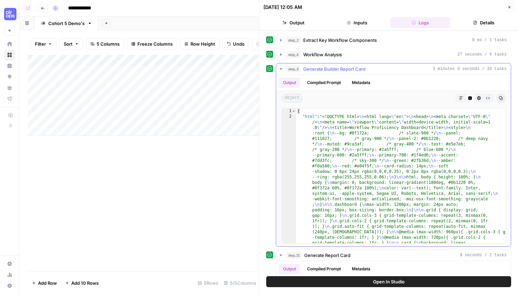
click at [478, 97] on icon "button" at bounding box center [479, 98] width 4 height 4
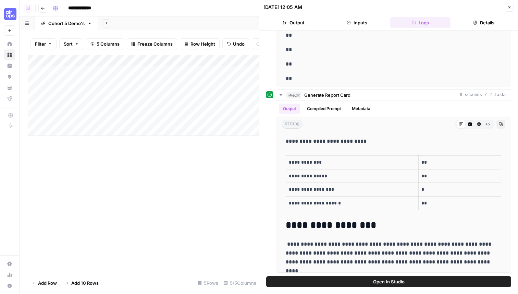
click at [510, 6] on icon "button" at bounding box center [510, 7] width 4 height 4
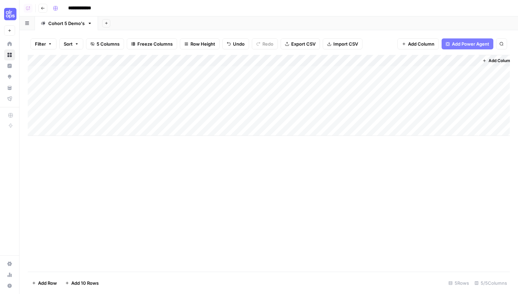
click at [462, 72] on div "Add Column" at bounding box center [269, 95] width 482 height 81
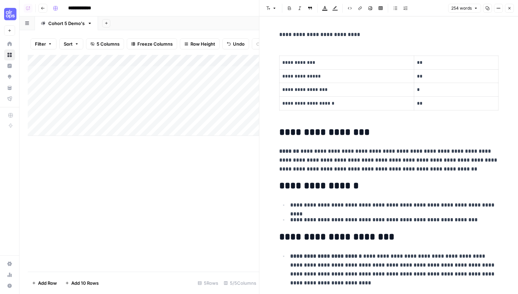
click at [297, 152] on strong "*******" at bounding box center [289, 150] width 20 height 5
click at [510, 10] on icon "button" at bounding box center [510, 8] width 4 height 4
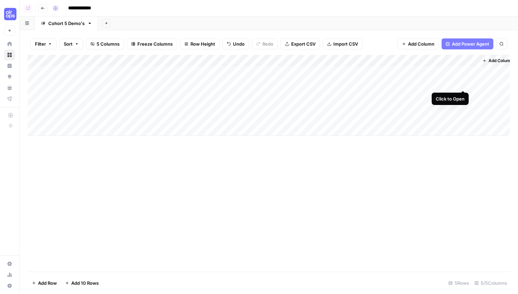
click at [462, 82] on div "Add Column" at bounding box center [269, 95] width 482 height 81
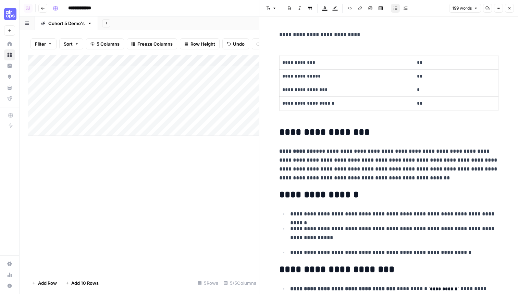
click at [312, 153] on p "**********" at bounding box center [388, 165] width 219 height 36
click at [508, 13] on header "Font style Bold Italic Block quote Text color Highlight color Code block Link I…" at bounding box center [388, 8] width 259 height 16
click at [511, 10] on icon "button" at bounding box center [510, 8] width 4 height 4
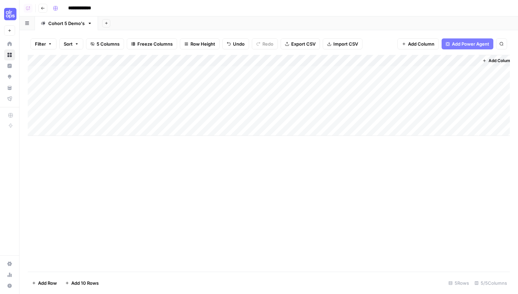
click at [463, 93] on div "Add Column" at bounding box center [269, 95] width 482 height 81
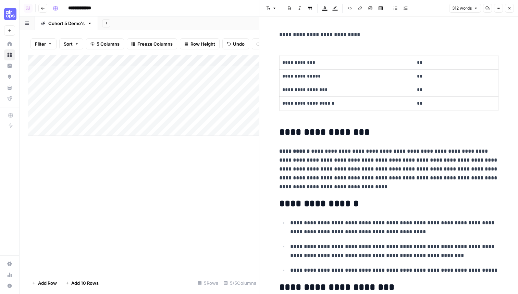
click at [286, 153] on strong "**********" at bounding box center [294, 150] width 31 height 5
click at [292, 152] on strong "**********" at bounding box center [305, 150] width 53 height 5
click at [509, 9] on icon "button" at bounding box center [510, 8] width 2 height 2
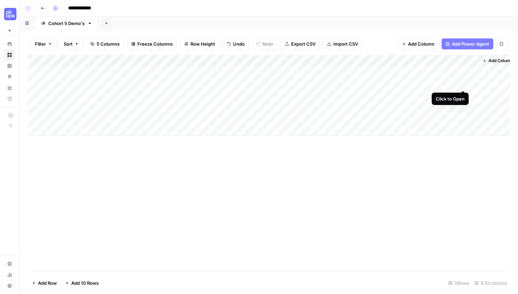
click at [461, 84] on div "Add Column" at bounding box center [269, 95] width 482 height 81
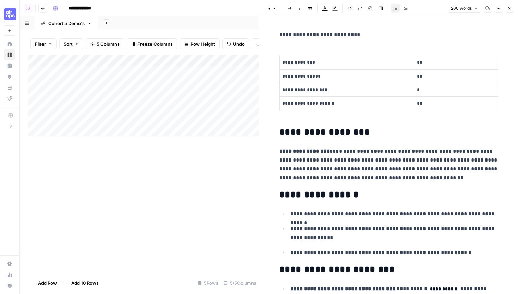
click at [293, 152] on strong "**********" at bounding box center [304, 150] width 50 height 5
click at [511, 10] on icon "button" at bounding box center [510, 8] width 4 height 4
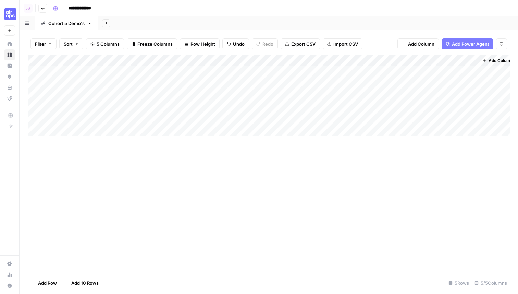
click at [463, 107] on div "Add Column" at bounding box center [269, 95] width 482 height 81
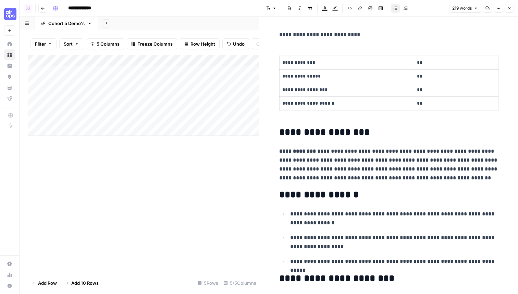
click at [288, 151] on strong "**********" at bounding box center [297, 150] width 37 height 5
click at [510, 5] on button "Close" at bounding box center [509, 8] width 9 height 9
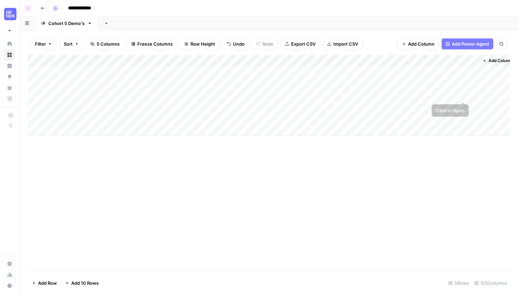
click at [464, 95] on div "Add Column" at bounding box center [269, 95] width 482 height 81
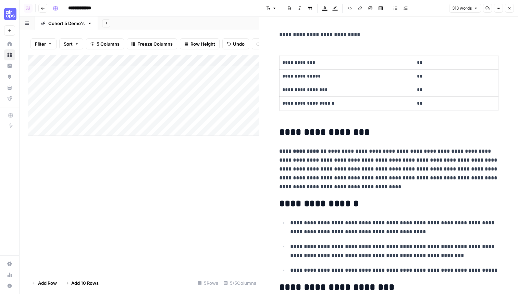
click at [510, 6] on button "Close" at bounding box center [509, 8] width 9 height 9
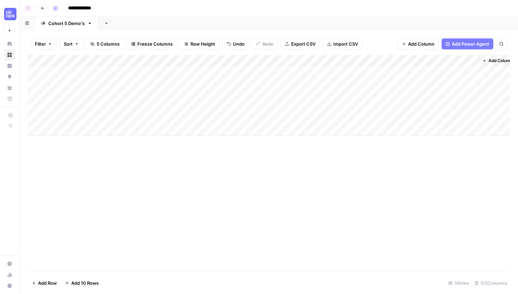
click at [464, 82] on div "Add Column" at bounding box center [269, 95] width 482 height 81
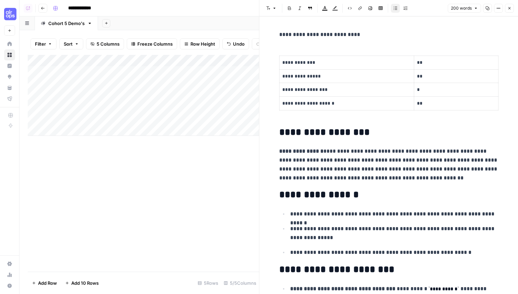
click at [298, 153] on strong "**********" at bounding box center [301, 150] width 44 height 5
click at [315, 151] on strong "**********" at bounding box center [301, 150] width 44 height 5
click at [377, 165] on p "**********" at bounding box center [388, 165] width 219 height 36
click at [512, 9] on button "Close" at bounding box center [509, 8] width 9 height 9
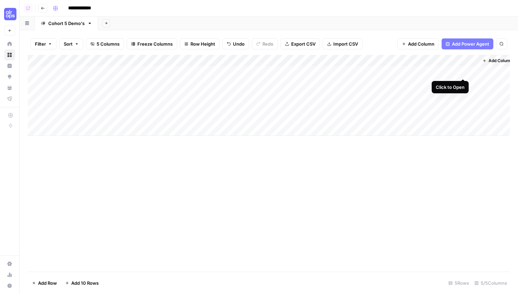
click at [462, 71] on div "Add Column" at bounding box center [269, 95] width 482 height 81
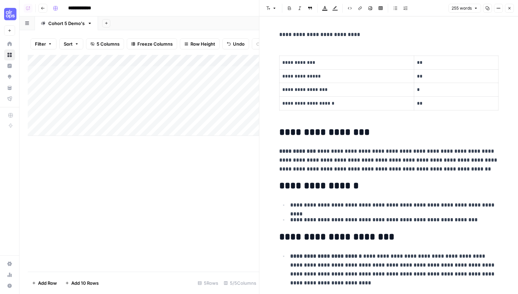
click at [511, 7] on icon "button" at bounding box center [510, 8] width 4 height 4
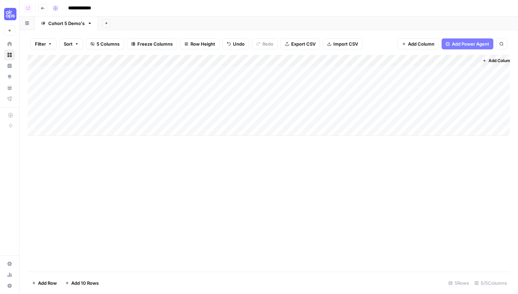
click at [187, 17] on div "Add Sheet" at bounding box center [308, 23] width 420 height 14
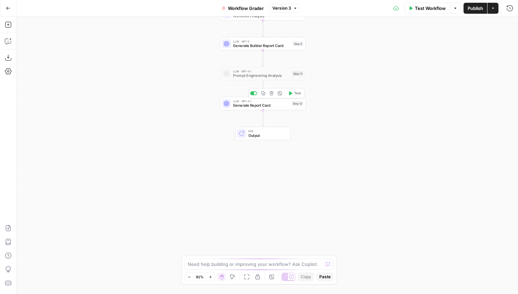
click at [292, 107] on div "LLM · GPT-4.1 Generate Report Card Step 12 Copy step Delete step Add Note Test" at bounding box center [262, 103] width 81 height 9
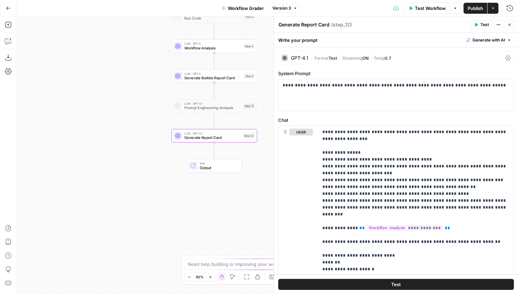
drag, startPoint x: 201, startPoint y: 207, endPoint x: 151, endPoint y: 246, distance: 63.5
click at [151, 246] on div "Workflow Set Inputs Inputs Search Knowledge Base Gather AirOps Building Context…" at bounding box center [267, 154] width 502 height 277
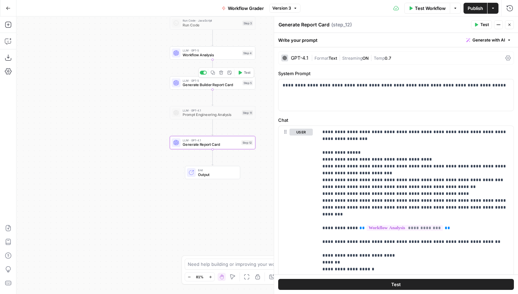
click at [233, 88] on div "LLM · GPT-5 Generate Builder Report Card Step 5 Copy step Delete step Add Note …" at bounding box center [213, 82] width 86 height 13
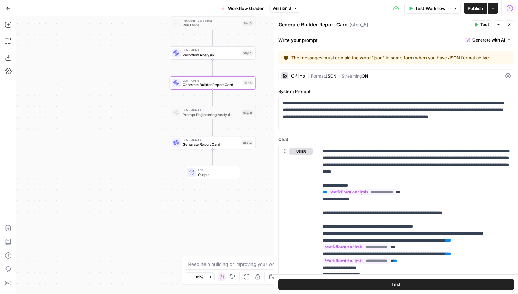
click at [510, 5] on icon "button" at bounding box center [510, 8] width 6 height 6
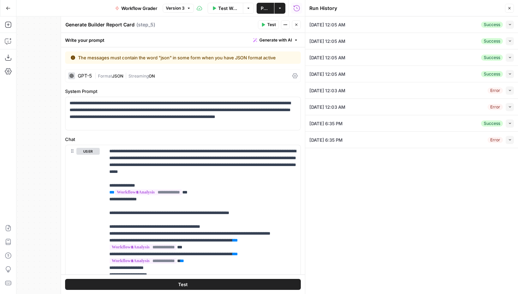
click at [507, 6] on button "Close" at bounding box center [509, 8] width 9 height 9
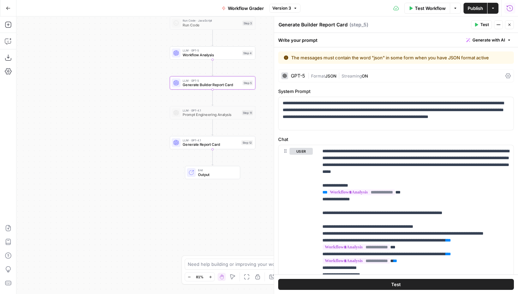
click at [203, 141] on span "LLM · GPT-4.1" at bounding box center [211, 140] width 57 height 4
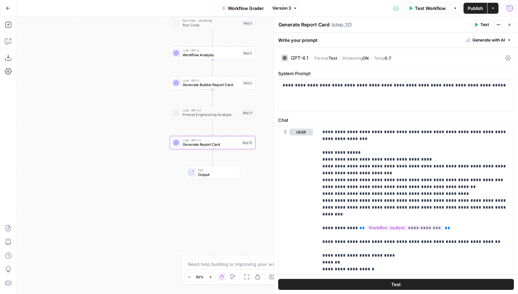
click at [199, 83] on span "Generate Builder Report Card" at bounding box center [212, 84] width 58 height 5
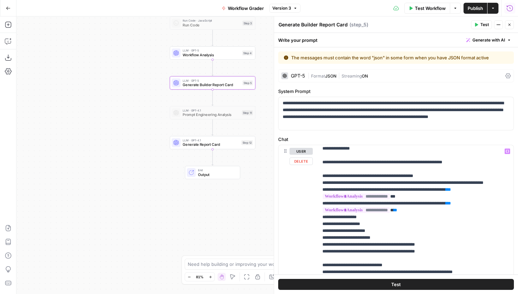
scroll to position [48, 0]
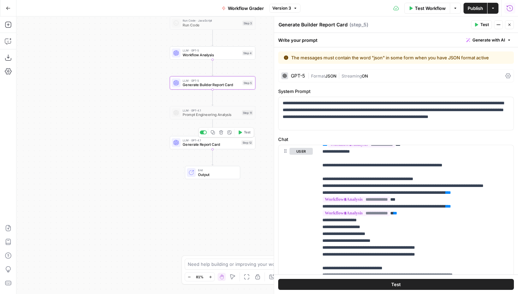
click at [245, 144] on div "Step 12" at bounding box center [247, 142] width 12 height 5
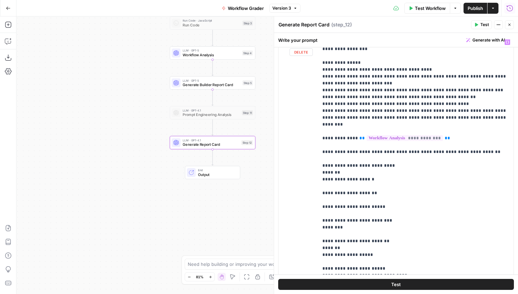
scroll to position [91, 0]
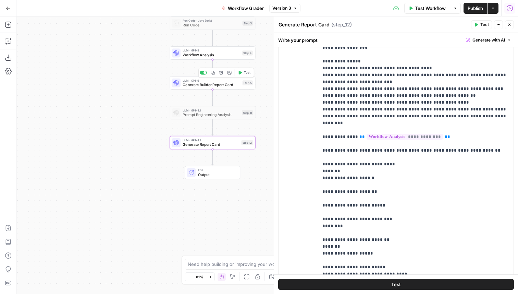
click at [193, 54] on span "Workflow Analysis" at bounding box center [211, 54] width 57 height 5
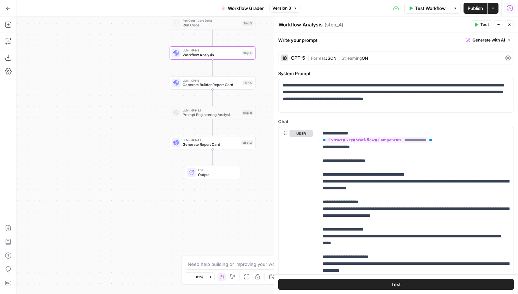
click at [183, 81] on span "LLM · GPT-5" at bounding box center [212, 80] width 58 height 4
